Goal: Task Accomplishment & Management: Manage account settings

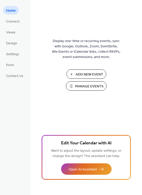
click at [77, 84] on span "Manage Events" at bounding box center [89, 86] width 28 height 5
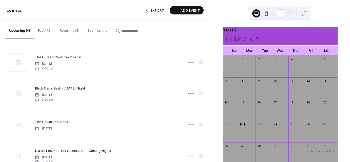
click at [257, 42] on icon at bounding box center [257, 39] width 6 height 6
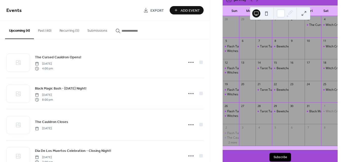
scroll to position [42, 0]
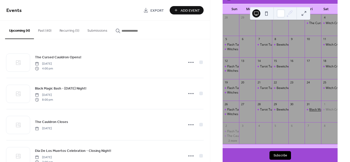
click at [309, 112] on div "Black Magic Bash - [DATE] Night!" at bounding box center [332, 109] width 46 height 4
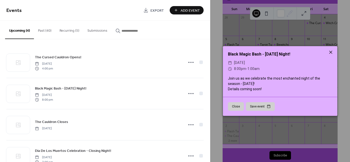
click at [331, 52] on icon at bounding box center [330, 52] width 3 height 3
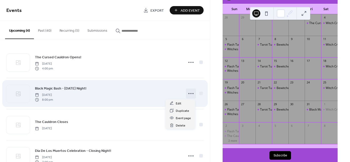
click at [187, 91] on icon at bounding box center [191, 93] width 8 height 8
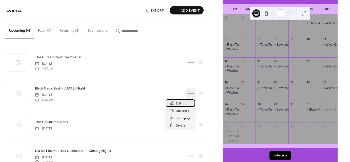
click at [183, 106] on div "Edit" at bounding box center [180, 102] width 29 height 7
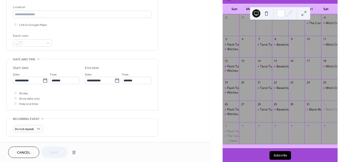
scroll to position [108, 0]
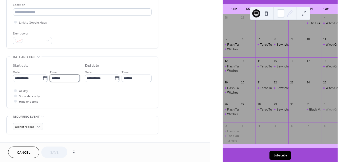
click at [56, 75] on input "*******" at bounding box center [65, 77] width 30 height 7
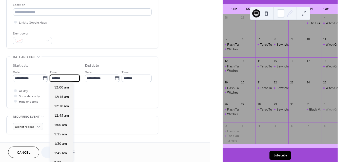
scroll to position [750, 0]
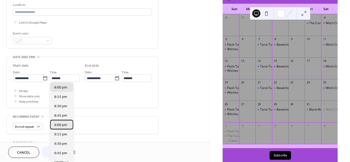
click at [63, 126] on span "9:00 pm" at bounding box center [60, 124] width 13 height 5
type input "*******"
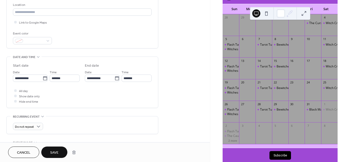
click at [57, 153] on span "Save" at bounding box center [54, 152] width 8 height 5
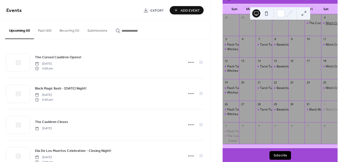
click at [326, 25] on div "Witch Craft Classes" at bounding box center [339, 23] width 27 height 4
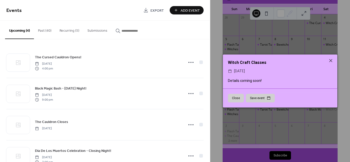
click at [237, 99] on button "Close" at bounding box center [236, 98] width 16 height 9
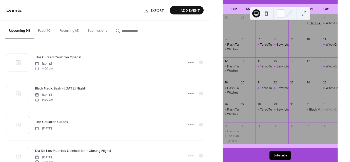
click at [310, 25] on div "The Cursed Cauldron Opens!" at bounding box center [329, 23] width 41 height 4
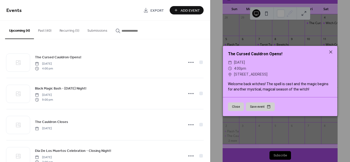
click at [209, 35] on div "Upcoming (4) Past (40) Recurring (5) Submissions" at bounding box center [105, 30] width 210 height 19
click at [217, 54] on div "The Cursed Cauldron Opens! ​ [DATE] ​ 4:00pm ​ [STREET_ADDRESS] Welcome back wi…" at bounding box center [280, 81] width 140 height 162
click at [330, 51] on icon at bounding box center [330, 51] width 3 height 3
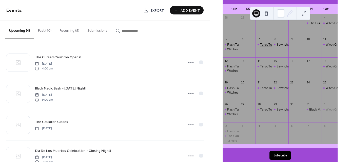
click at [266, 46] on div "Tarot Tuesdays" at bounding box center [271, 45] width 22 height 4
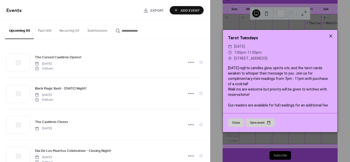
click at [331, 36] on icon at bounding box center [330, 35] width 3 height 3
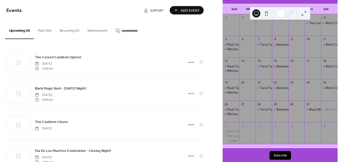
click at [70, 30] on button "Recurring (5)" at bounding box center [69, 30] width 28 height 18
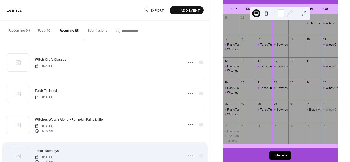
click at [56, 149] on span "Tarot Tuesdays" at bounding box center [47, 150] width 24 height 5
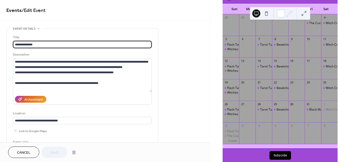
type input "**********"
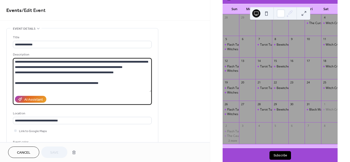
drag, startPoint x: 105, startPoint y: 85, endPoint x: 15, endPoint y: 62, distance: 93.3
click at [15, 62] on textarea "**********" at bounding box center [82, 75] width 139 height 34
